Goal: Find specific page/section: Find specific page/section

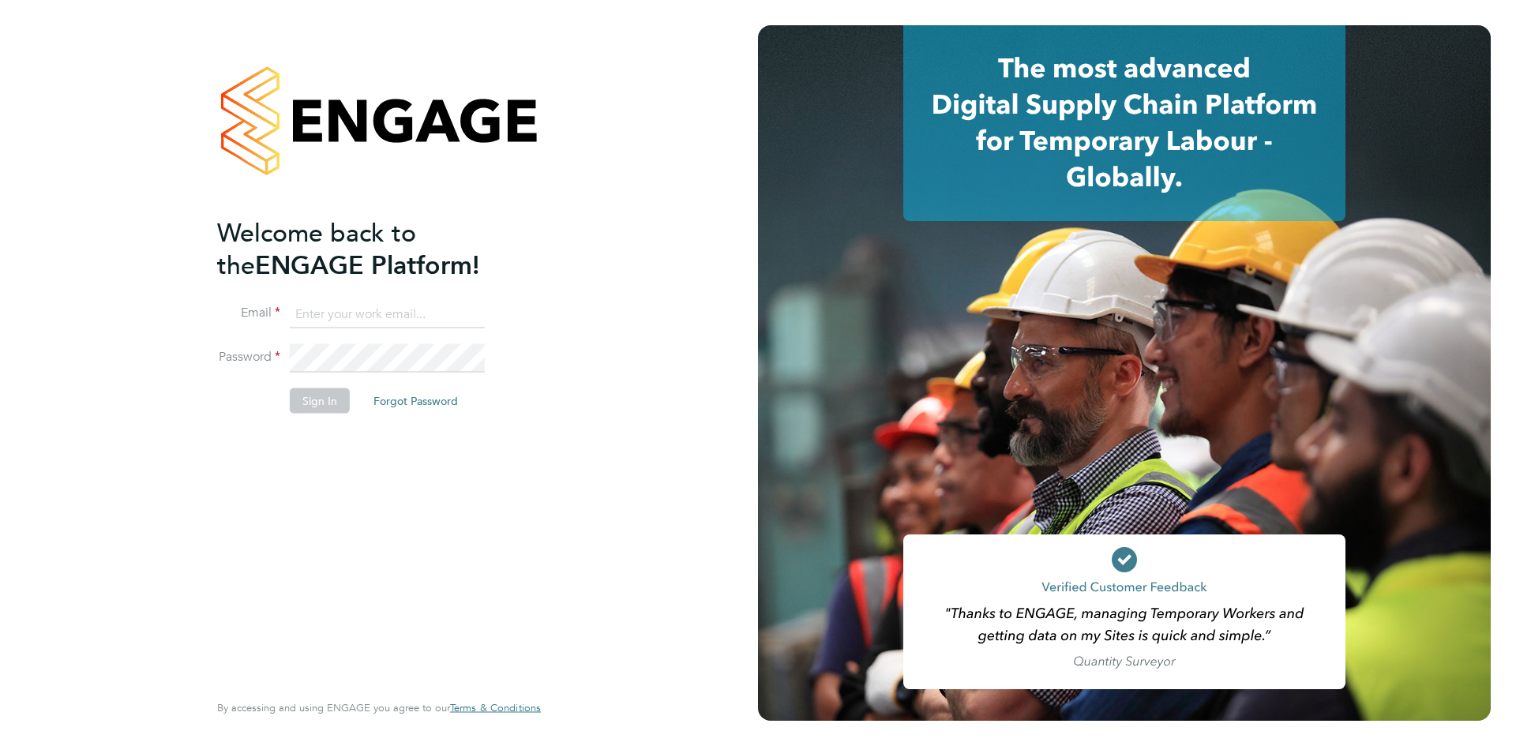
click at [325, 314] on input at bounding box center [387, 314] width 195 height 28
type input "[US_STATE][EMAIL_ADDRESS][PERSON_NAME][DOMAIN_NAME]"
click at [344, 397] on button "Sign In" at bounding box center [320, 400] width 60 height 25
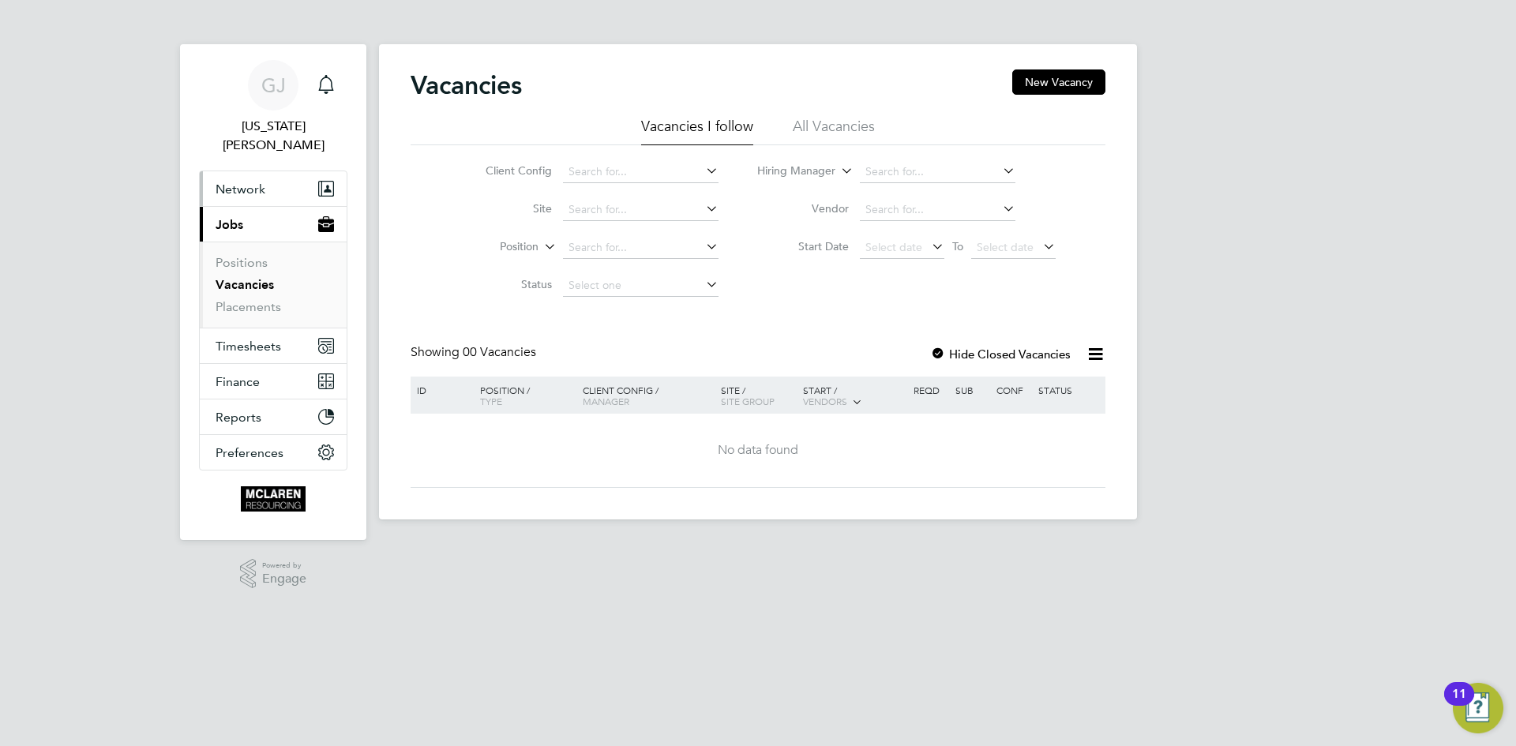
click at [243, 182] on span "Network" at bounding box center [241, 189] width 50 height 15
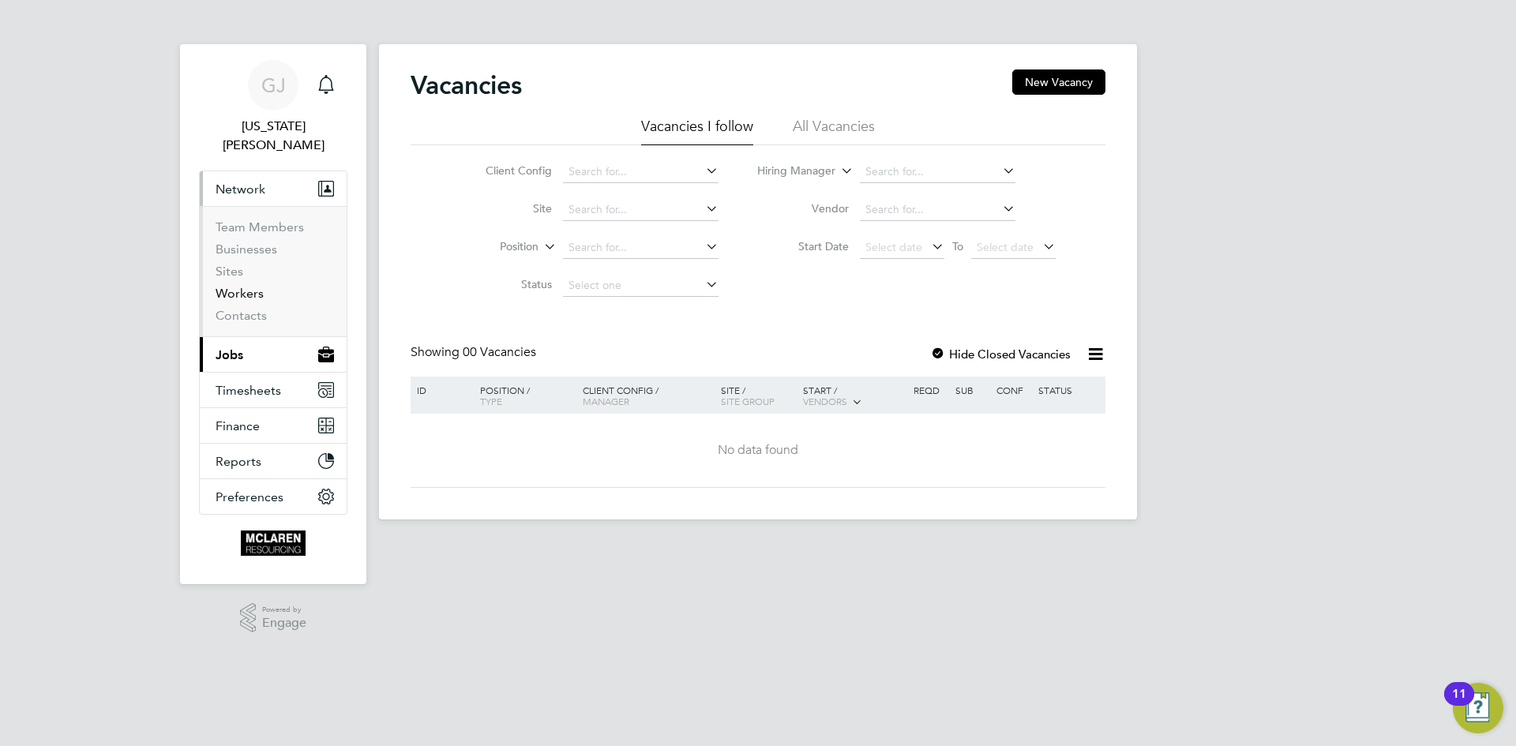
click at [231, 286] on link "Workers" at bounding box center [240, 293] width 48 height 15
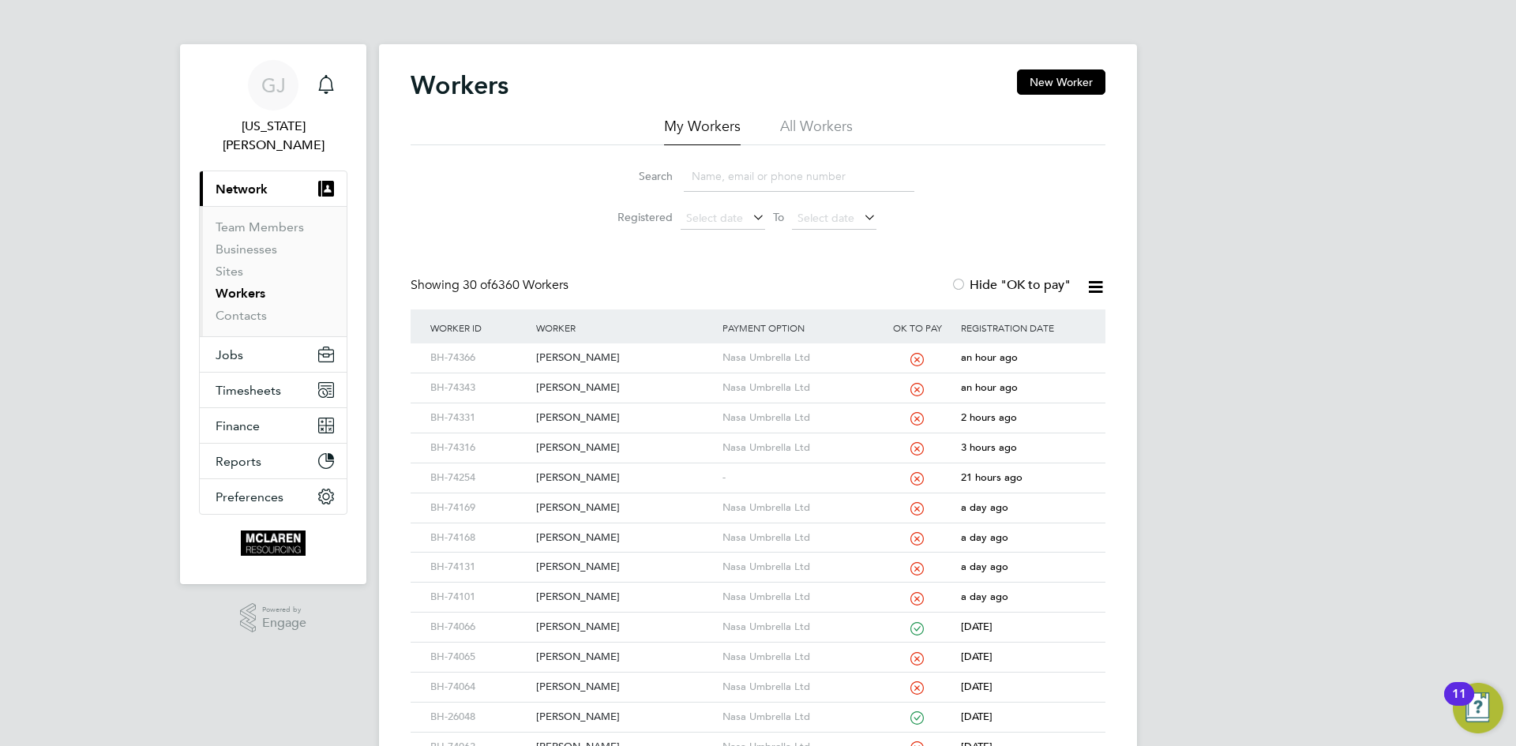
click at [768, 159] on li "Search" at bounding box center [758, 176] width 352 height 47
click at [734, 174] on input at bounding box center [799, 176] width 231 height 31
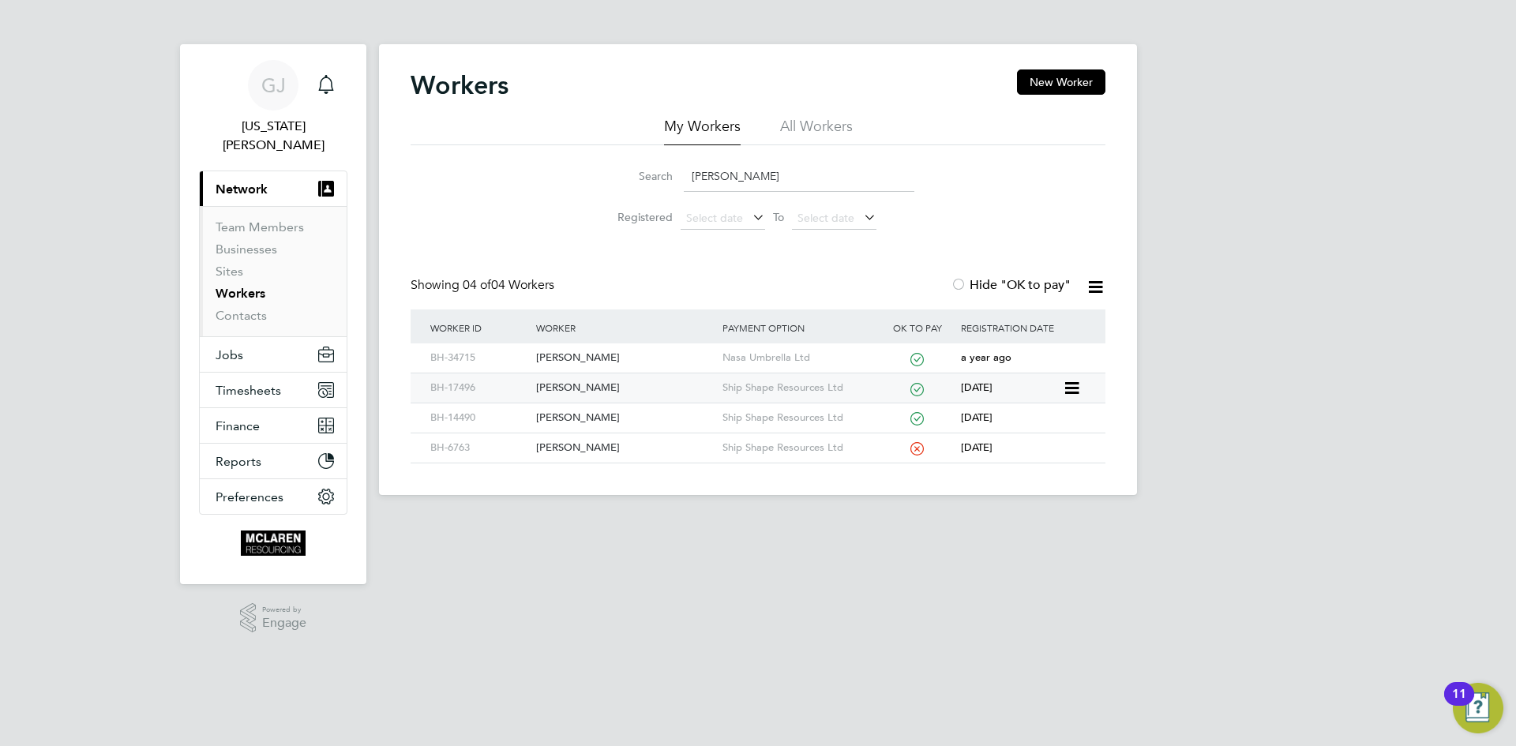
type input "claude"
click at [616, 389] on div "Claude Bromley" at bounding box center [625, 387] width 186 height 29
